Goal: Task Accomplishment & Management: Manage account settings

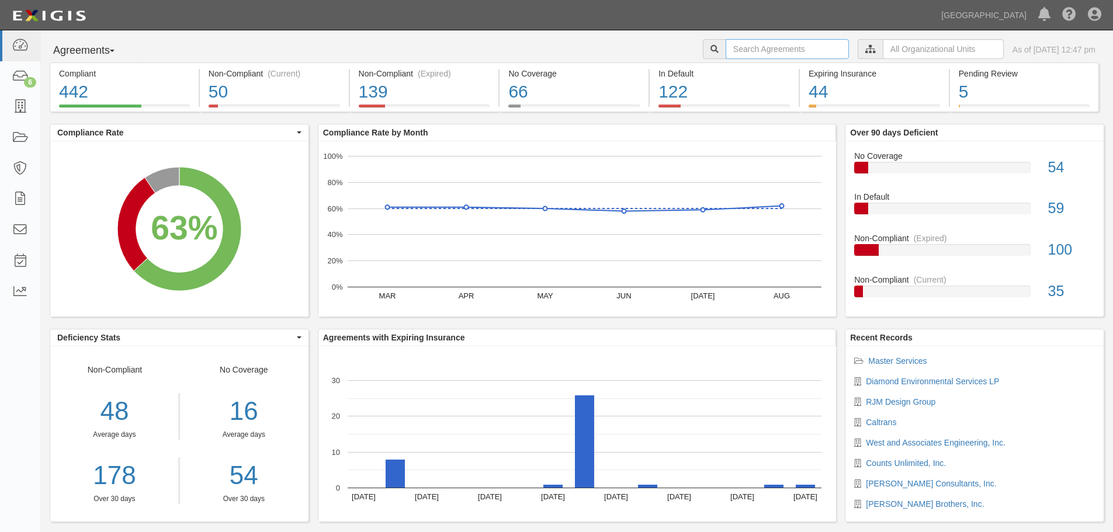
click at [737, 42] on input "text" at bounding box center [786, 49] width 123 height 20
type input "leatherma"
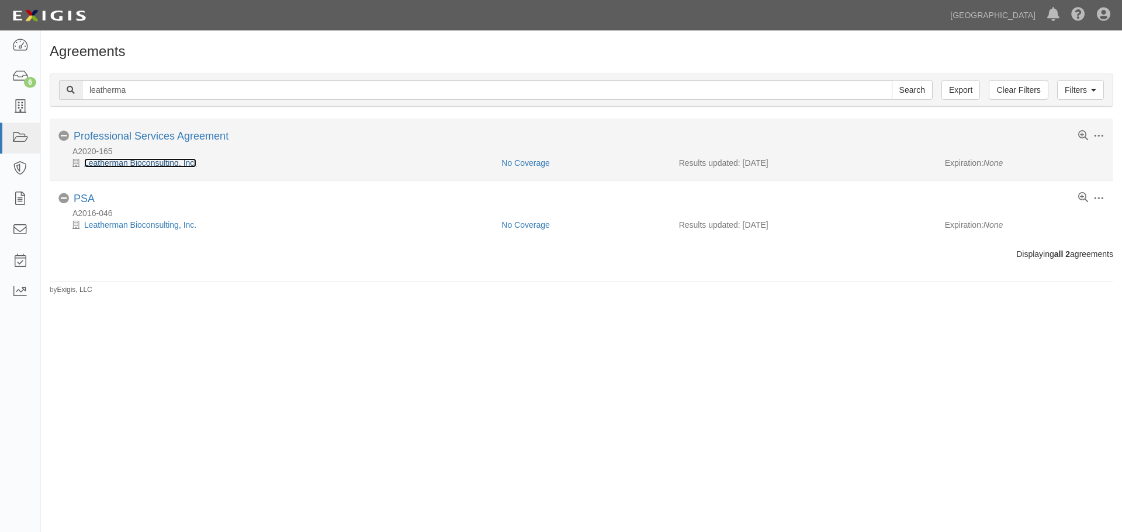
click at [160, 162] on link "Leatherman Bioconsulting, Inc." at bounding box center [140, 162] width 112 height 9
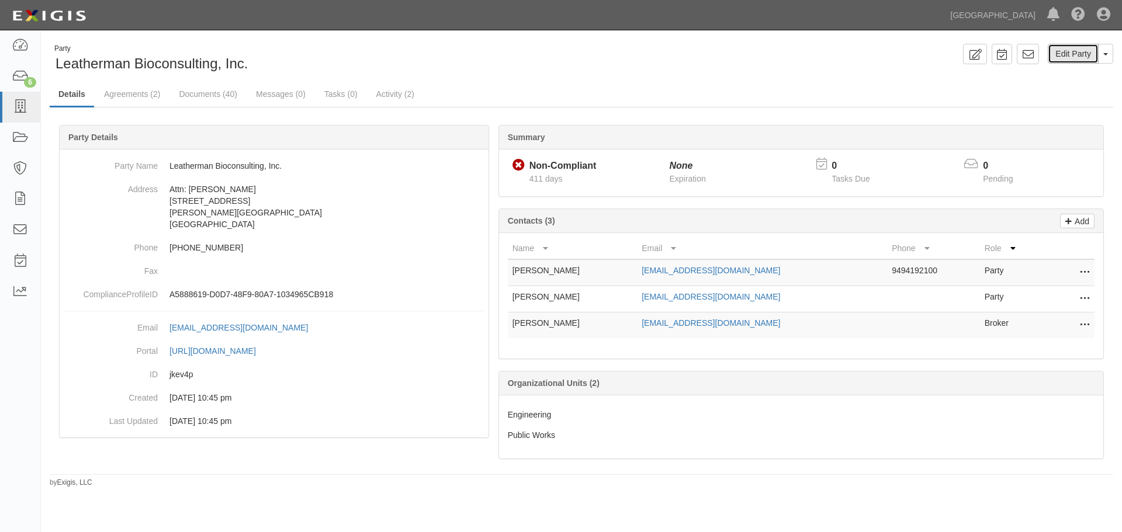
click at [1089, 46] on link "Edit Party" at bounding box center [1072, 54] width 51 height 20
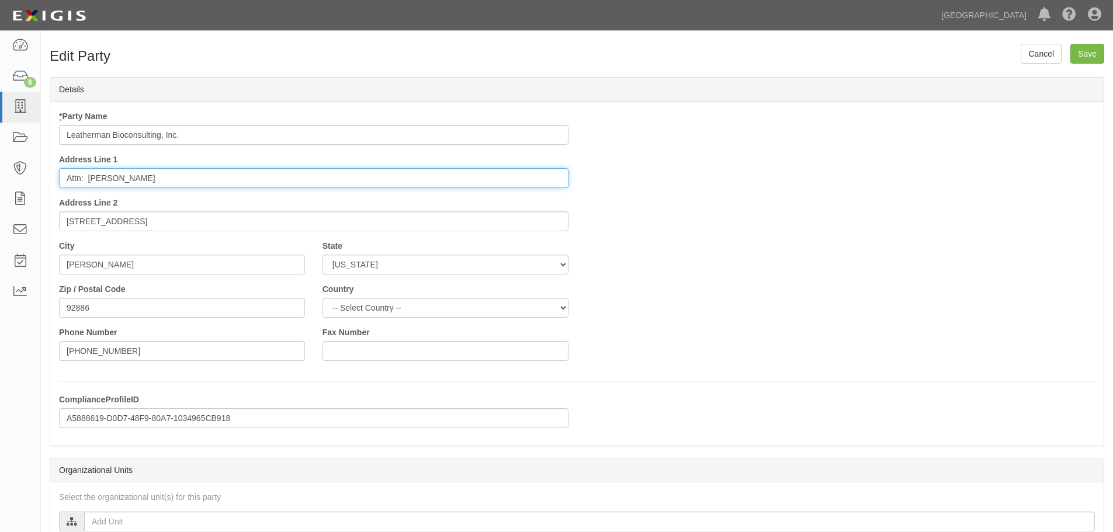
drag, startPoint x: 165, startPoint y: 182, endPoint x: 89, endPoint y: 180, distance: 76.0
click at [89, 180] on input "Attn: Brian Leatherman" at bounding box center [313, 178] width 509 height 20
drag, startPoint x: 116, startPoint y: 187, endPoint x: 98, endPoint y: 183, distance: 18.0
click at [115, 187] on input "Attn: Brian Leatherman" at bounding box center [313, 178] width 509 height 20
click at [88, 178] on input "Attn: Brian Leatherman" at bounding box center [313, 178] width 509 height 20
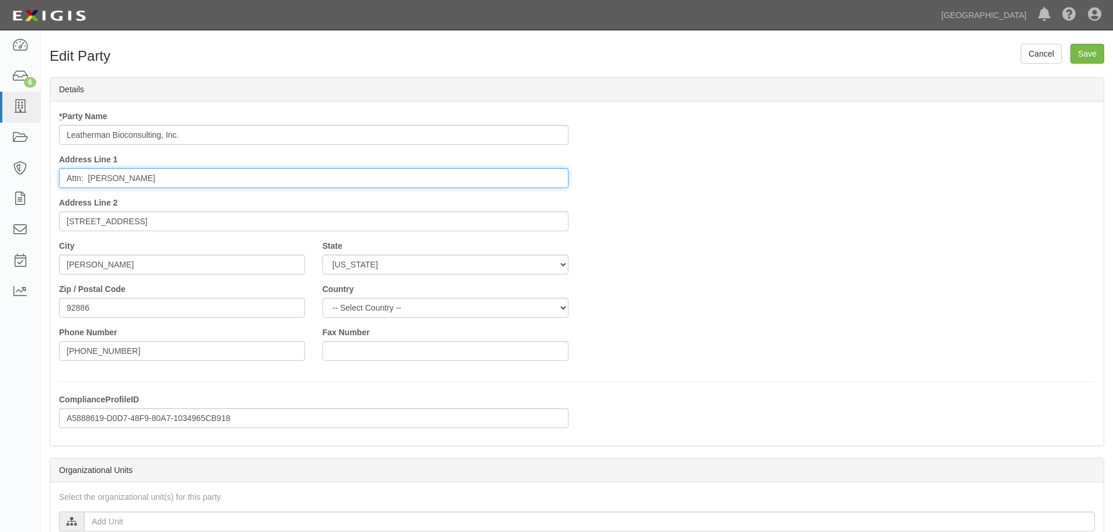
drag, startPoint x: 88, startPoint y: 178, endPoint x: 98, endPoint y: 181, distance: 9.8
click at [91, 178] on input "Attn: Brian Leatherman" at bounding box center [313, 178] width 509 height 20
click at [105, 185] on input "Attn: Brian Leatherman" at bounding box center [313, 178] width 509 height 20
drag, startPoint x: 106, startPoint y: 179, endPoint x: 81, endPoint y: 180, distance: 25.7
click at [81, 180] on input "Attn: Brian Leatherman" at bounding box center [313, 178] width 509 height 20
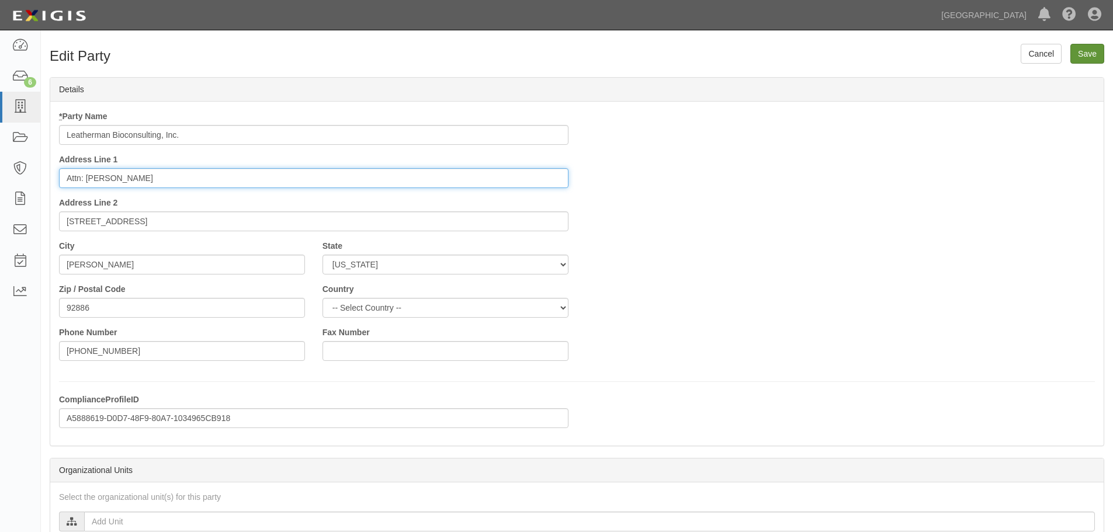
type input "Attn: Sandy Leatherman"
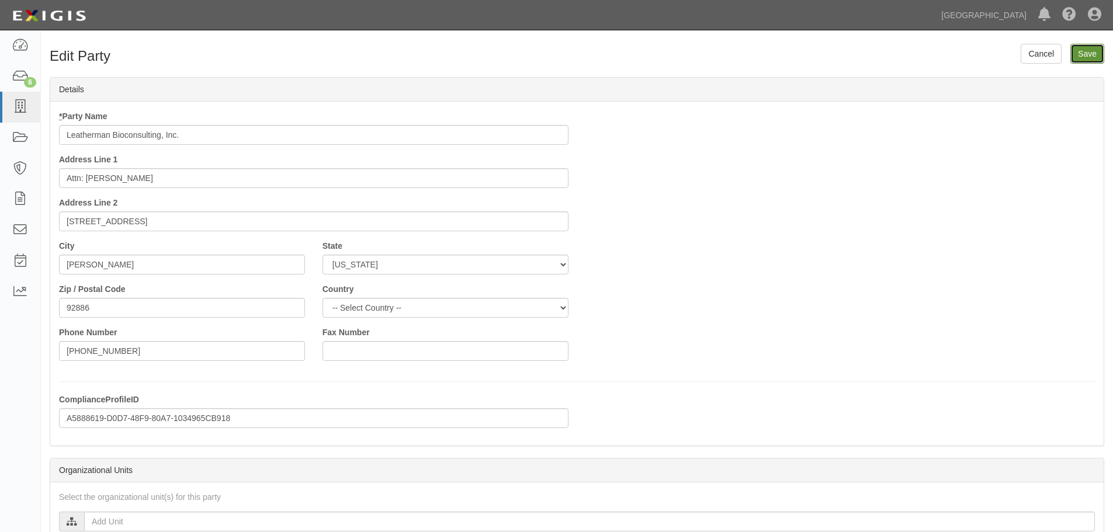
click at [1095, 57] on input "Save" at bounding box center [1087, 54] width 34 height 20
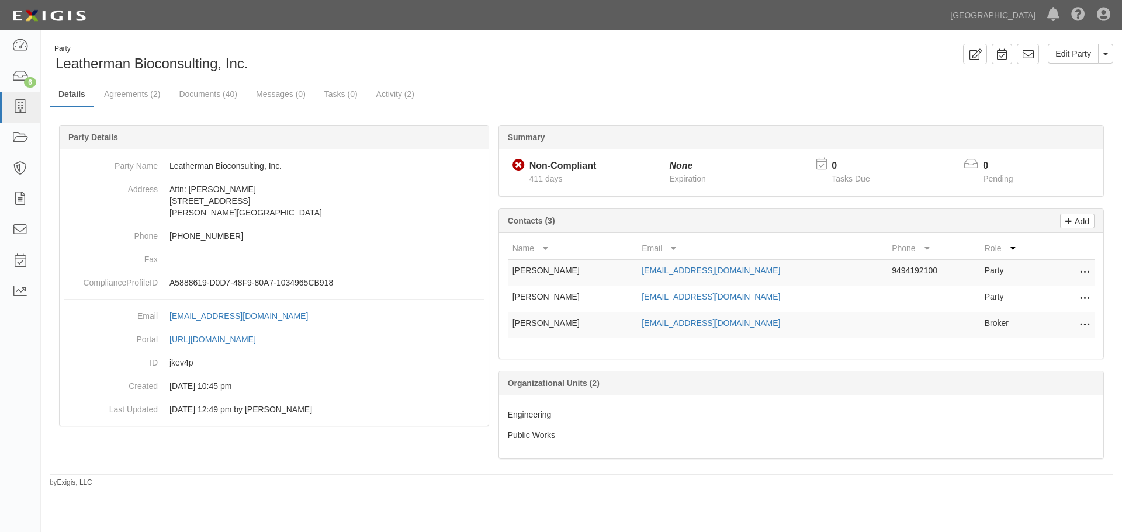
click at [1088, 274] on icon at bounding box center [1083, 272] width 9 height 15
click at [1042, 297] on link "Delete" at bounding box center [1043, 290] width 92 height 21
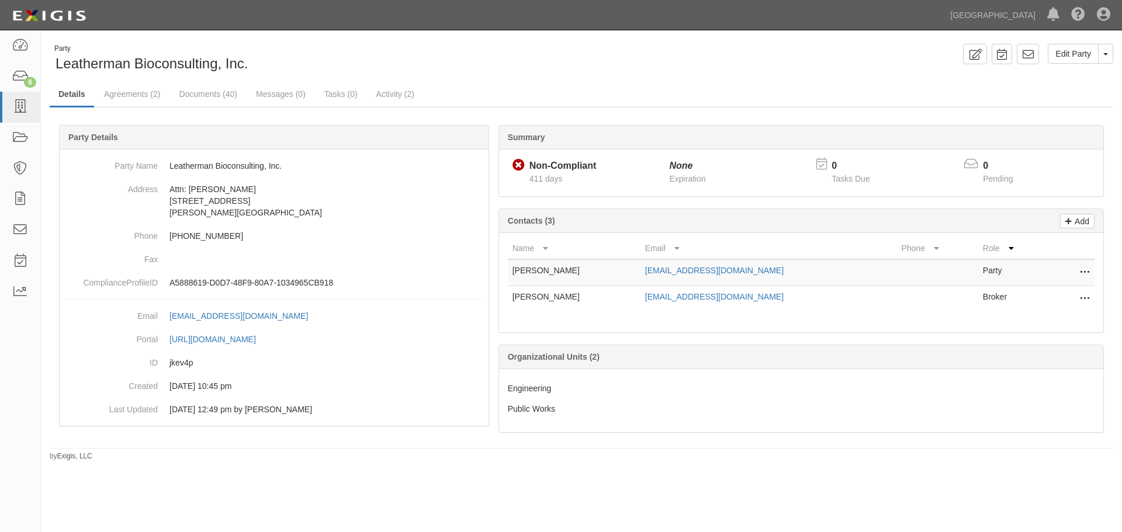
click at [1080, 270] on icon at bounding box center [1083, 272] width 9 height 15
click at [1056, 291] on link "Delete" at bounding box center [1043, 290] width 92 height 21
click at [1070, 221] on icon at bounding box center [1068, 219] width 6 height 11
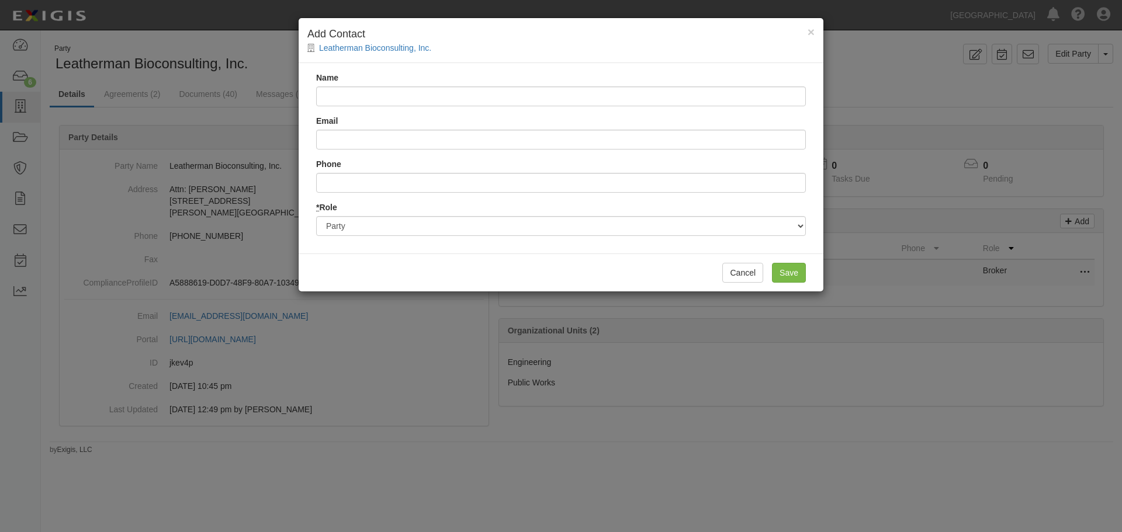
click at [381, 101] on input "Name" at bounding box center [561, 96] width 490 height 20
type input "Sandy Leatherman"
drag, startPoint x: 442, startPoint y: 138, endPoint x: 363, endPoint y: 134, distance: 79.5
click at [363, 134] on input "sandyl@leaterhmanbio.com" at bounding box center [561, 140] width 490 height 20
type input "sandyl@leathermanbio.com"
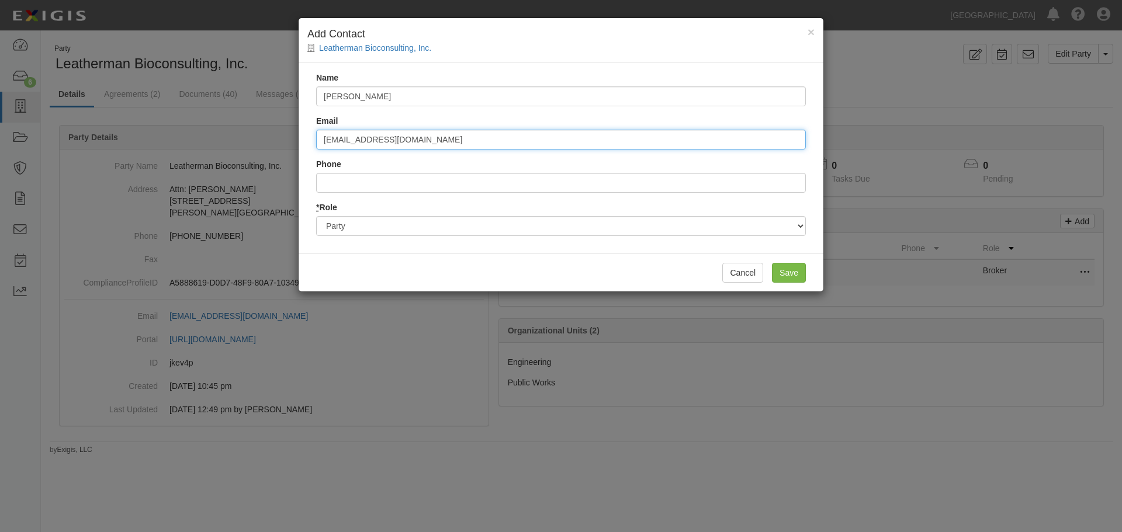
click at [523, 134] on input "sandyl@leathermanbio.com" at bounding box center [561, 140] width 490 height 20
drag, startPoint x: 461, startPoint y: 141, endPoint x: 294, endPoint y: 140, distance: 167.1
click at [294, 140] on div "× Add Contact Leatherman Bioconsulting, Inc. Name Sandy Leatherman Email sandyl…" at bounding box center [561, 266] width 1122 height 532
click at [799, 272] on input "Save" at bounding box center [789, 273] width 34 height 20
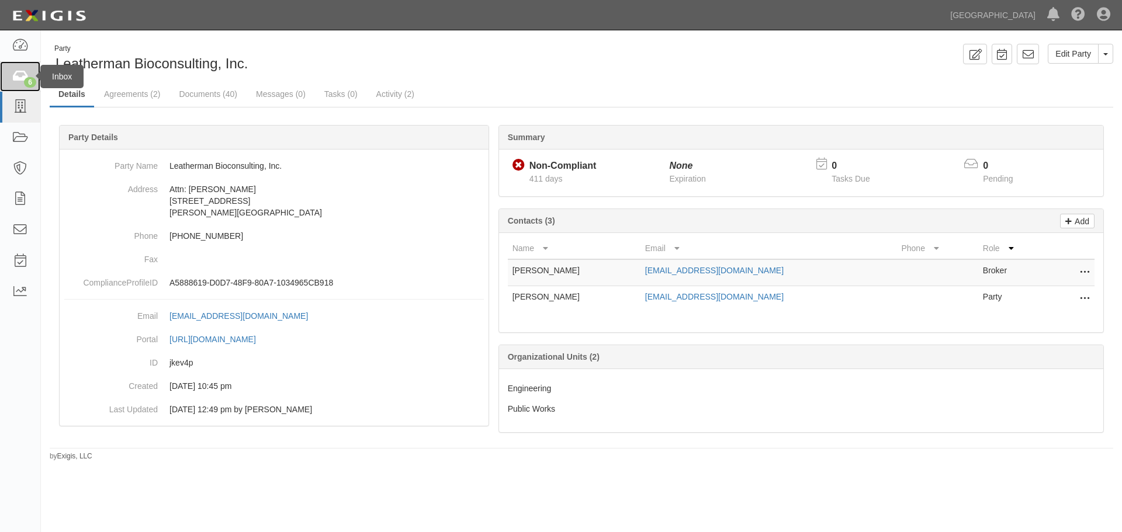
click at [22, 70] on icon at bounding box center [20, 76] width 16 height 13
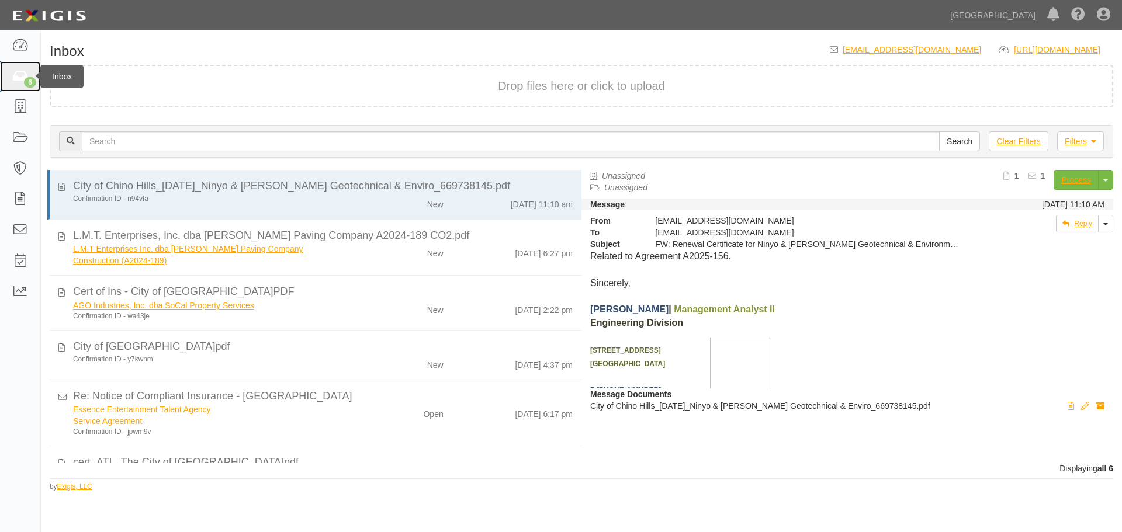
click at [33, 76] on link "6" at bounding box center [20, 76] width 40 height 31
